Goal: Transaction & Acquisition: Download file/media

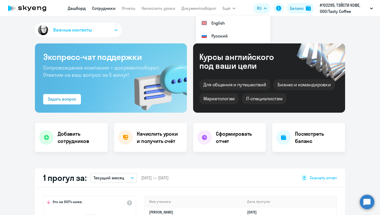
click at [105, 8] on link "Сотрудники" at bounding box center [104, 8] width 24 height 5
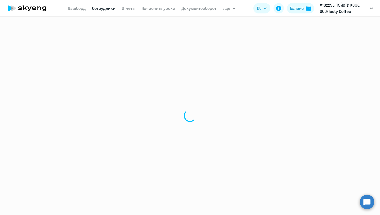
select select "30"
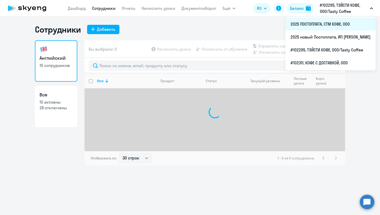
click at [297, 25] on li "2025 ПОСТОПЛАТА, СТМ КОФЕ, ООО" at bounding box center [330, 24] width 90 height 13
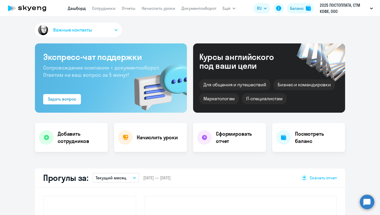
select select "30"
click at [202, 9] on link "Документооборот" at bounding box center [198, 8] width 35 height 5
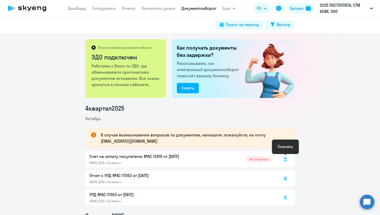
click at [284, 159] on rect at bounding box center [285, 159] width 6 height 6
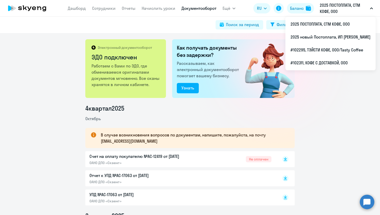
click at [354, 5] on p "2025 ПОСТОПЛАТА, СТМ КОФЕ, ООО" at bounding box center [344, 8] width 48 height 12
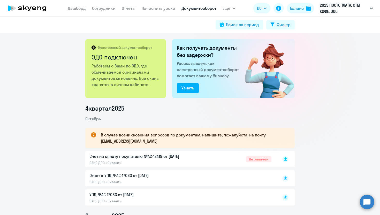
click at [345, 7] on p "2025 ПОСТОПЛАТА, СТМ КОФЕ, ООО" at bounding box center [344, 8] width 48 height 12
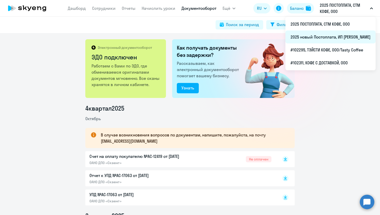
click at [314, 42] on li "2025 новый Постоплата, ИП [PERSON_NAME]" at bounding box center [330, 36] width 90 height 13
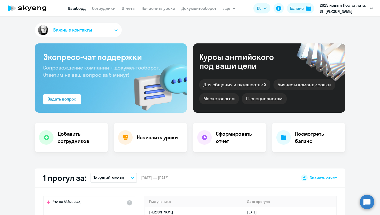
select select "30"
click at [188, 12] on nav "[PERSON_NAME] Отчеты Начислить уроки Документооборот" at bounding box center [142, 8] width 149 height 10
click at [188, 10] on link "Документооборот" at bounding box center [198, 8] width 35 height 5
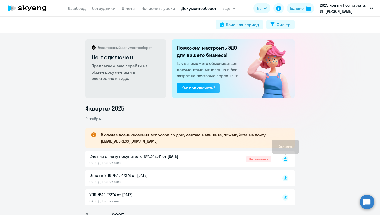
click at [284, 161] on rect at bounding box center [285, 159] width 6 height 6
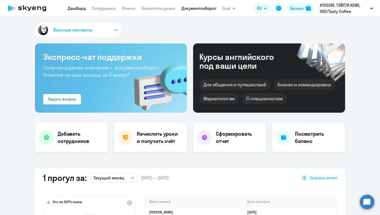
click at [198, 10] on link "Документооборот" at bounding box center [198, 8] width 35 height 5
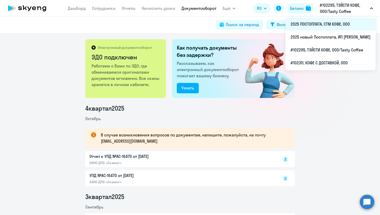
click at [304, 26] on li "2025 ПОСТОПЛАТА, СТМ КОФЕ, ООО" at bounding box center [330, 24] width 90 height 13
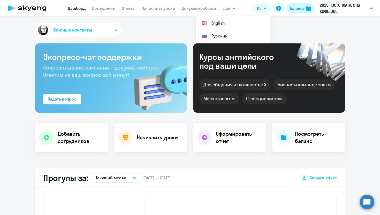
select select "30"
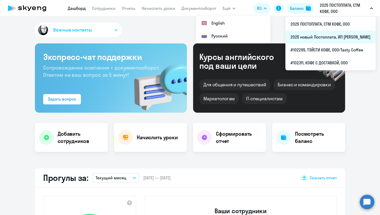
click at [304, 36] on li "2025 новый Постоплата, ИП [PERSON_NAME]" at bounding box center [330, 36] width 90 height 13
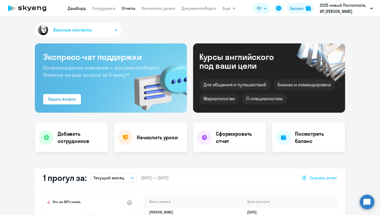
click at [122, 7] on link "Отчеты" at bounding box center [129, 8] width 14 height 5
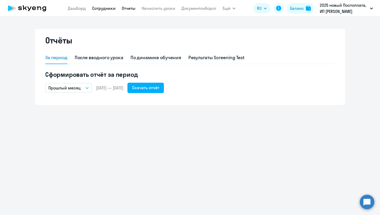
click at [104, 10] on link "Сотрудники" at bounding box center [104, 8] width 24 height 5
select select "30"
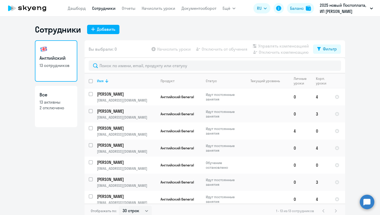
click at [121, 7] on nav "[PERSON_NAME] Отчеты Начислить уроки Документооборот" at bounding box center [142, 8] width 149 height 10
click at [125, 9] on link "Отчеты" at bounding box center [129, 8] width 14 height 5
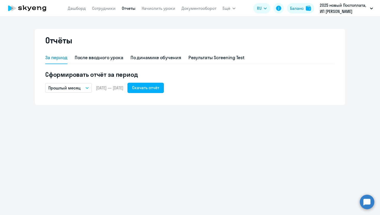
click at [83, 90] on button "Прошлый месяц" at bounding box center [68, 88] width 47 height 10
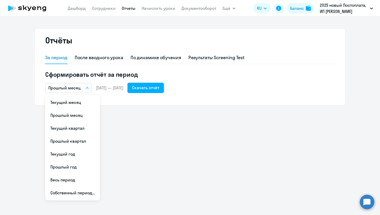
click at [172, 121] on div "Отчёты За период После вводного урока По динамике обучения Результаты Screening…" at bounding box center [190, 116] width 380 height 198
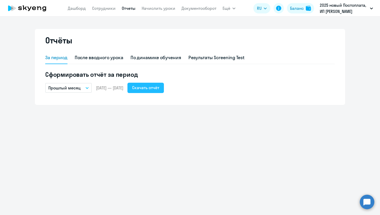
click at [159, 89] on div "Скачать отчёт" at bounding box center [145, 87] width 27 height 6
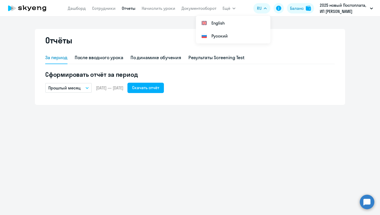
click at [81, 85] on button "Прошлый месяц" at bounding box center [68, 88] width 47 height 10
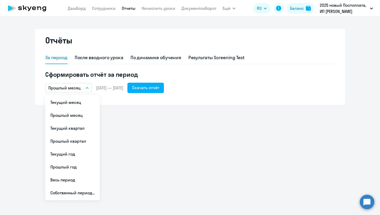
click at [116, 102] on div "Отчёты За период После вводного урока По динамике обучения Результаты Screening…" at bounding box center [190, 67] width 310 height 76
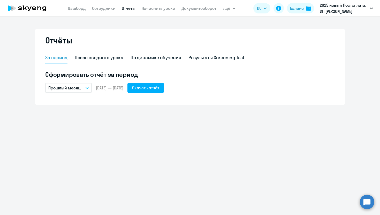
click at [83, 87] on button "Прошлый месяц" at bounding box center [68, 88] width 47 height 10
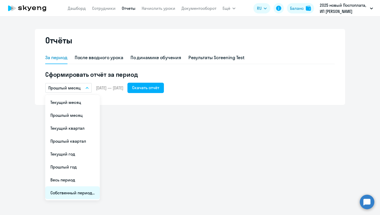
click at [76, 192] on li "Собственный период..." at bounding box center [72, 192] width 55 height 13
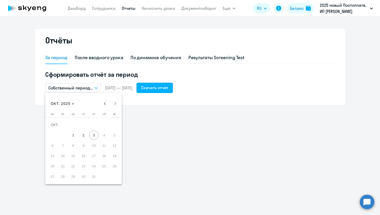
click at [110, 88] on div at bounding box center [190, 107] width 380 height 215
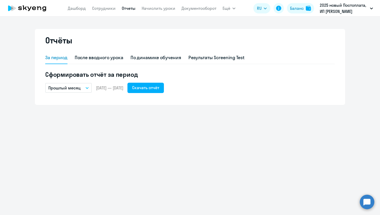
click at [123, 89] on span "[DATE] — [DATE]" at bounding box center [109, 88] width 27 height 6
click at [80, 87] on p "Прошлый месяц" at bounding box center [64, 88] width 32 height 6
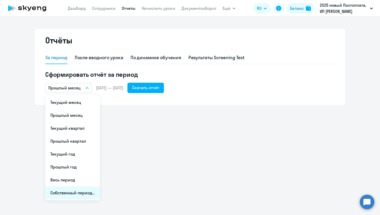
click at [77, 191] on li "Собственный период..." at bounding box center [72, 192] width 55 height 13
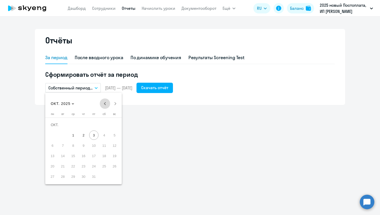
click at [103, 105] on span "Previous month" at bounding box center [105, 103] width 10 height 10
click at [53, 138] on span "1" at bounding box center [52, 134] width 9 height 9
click at [115, 106] on span "Next month" at bounding box center [115, 103] width 10 height 10
click at [94, 135] on span "3" at bounding box center [93, 134] width 9 height 9
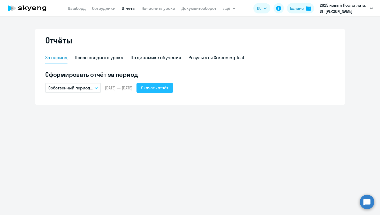
click at [168, 84] on div "Скачать отчёт" at bounding box center [154, 87] width 27 height 6
click at [367, 200] on circle at bounding box center [367, 202] width 14 height 14
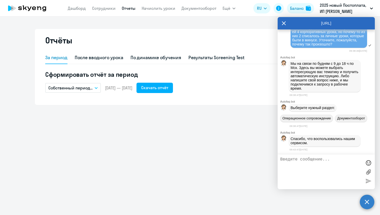
click at [301, 161] on textarea at bounding box center [321, 171] width 82 height 29
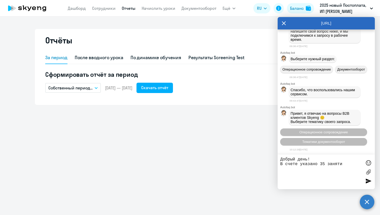
type textarea "Добрый день! В счете указано 35 занятий"
